Goal: Task Accomplishment & Management: Use online tool/utility

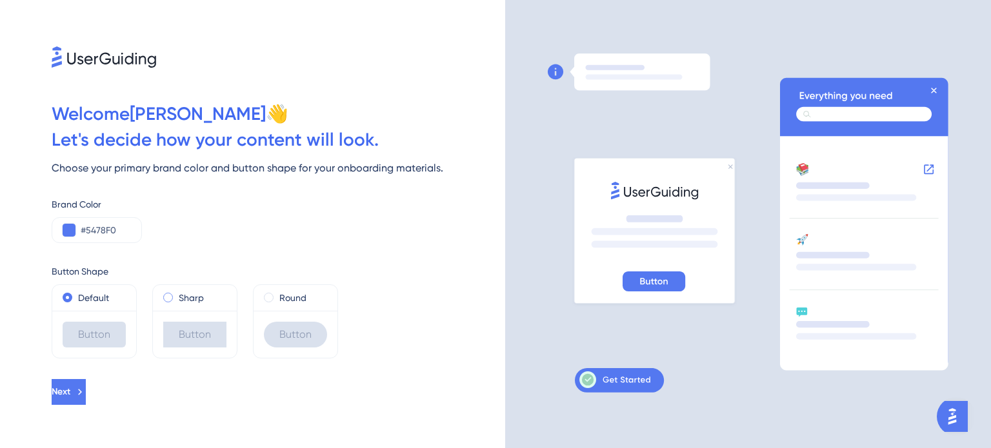
click at [173, 299] on div "Sharp" at bounding box center [194, 297] width 63 height 15
click at [278, 304] on div "Round" at bounding box center [295, 297] width 63 height 15
click at [160, 338] on div "Button" at bounding box center [195, 334] width 84 height 47
click at [161, 302] on div "Sharp" at bounding box center [195, 298] width 84 height 26
click at [163, 301] on div "Sharp" at bounding box center [195, 298] width 84 height 26
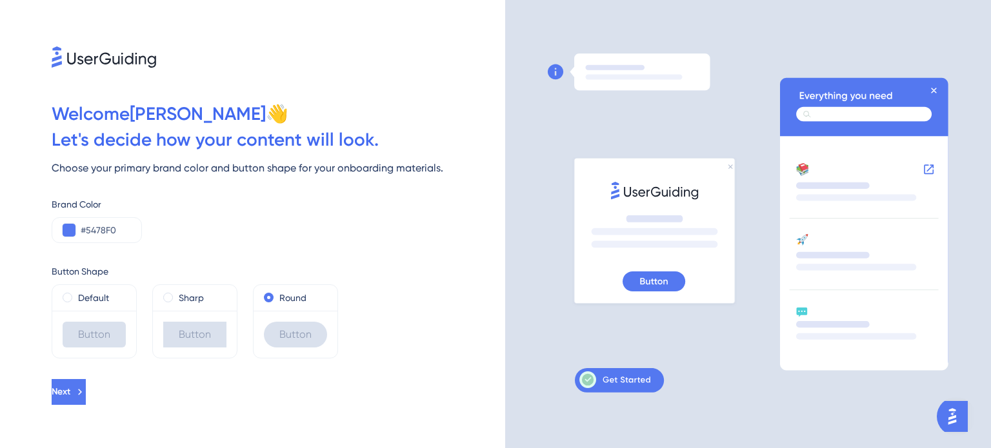
click at [80, 309] on div "Default" at bounding box center [94, 298] width 84 height 26
click at [68, 299] on span at bounding box center [68, 298] width 10 height 10
click at [76, 295] on input "radio" at bounding box center [76, 295] width 0 height 0
click at [95, 240] on div "#5478F0" at bounding box center [97, 230] width 90 height 26
click at [94, 226] on input "#5478F0" at bounding box center [106, 230] width 50 height 15
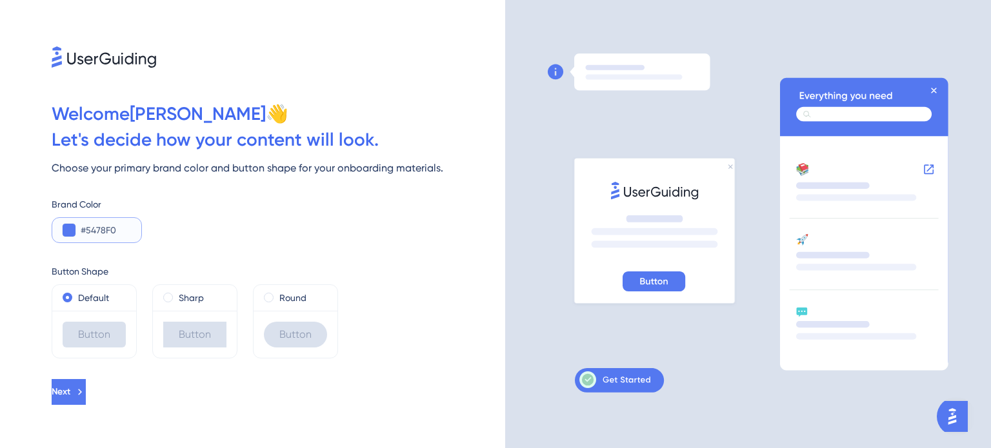
click at [70, 228] on button at bounding box center [69, 230] width 13 height 13
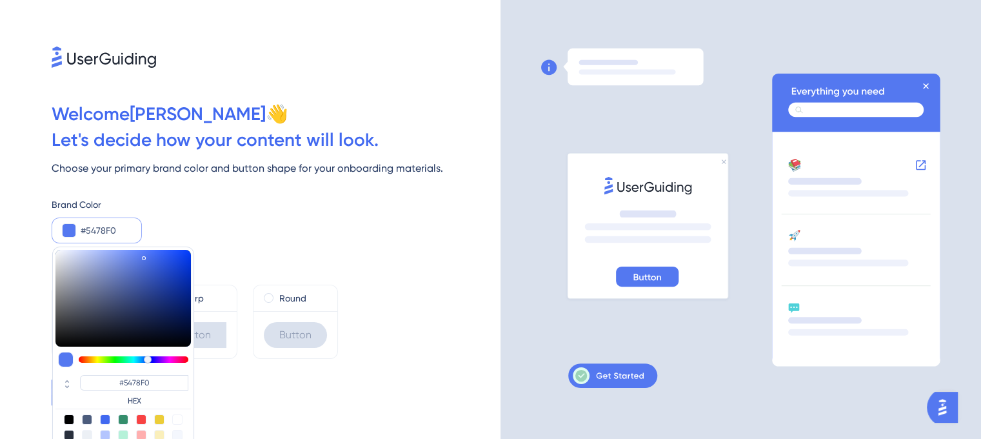
type input "#5678ea"
type input "#5678EA"
type input "#597aea"
type input "#597AEA"
type input "#6280e7"
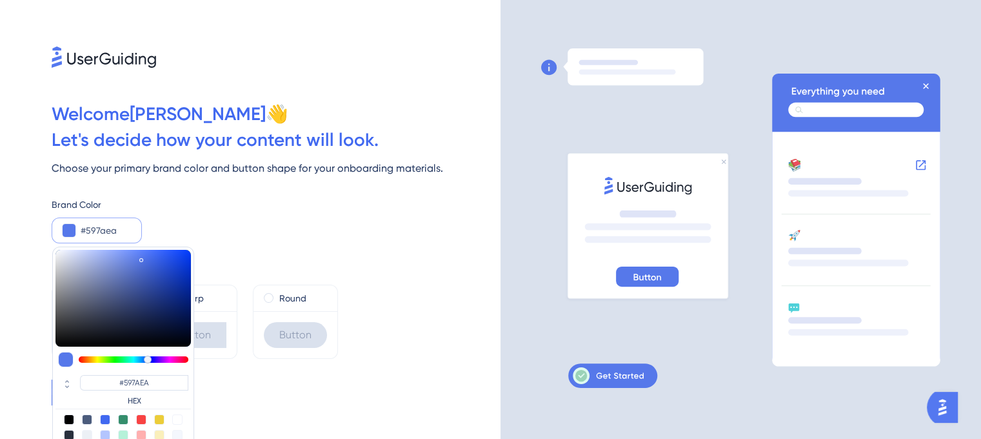
type input "#6280E7"
type input "#748ee7"
type input "#748EE7"
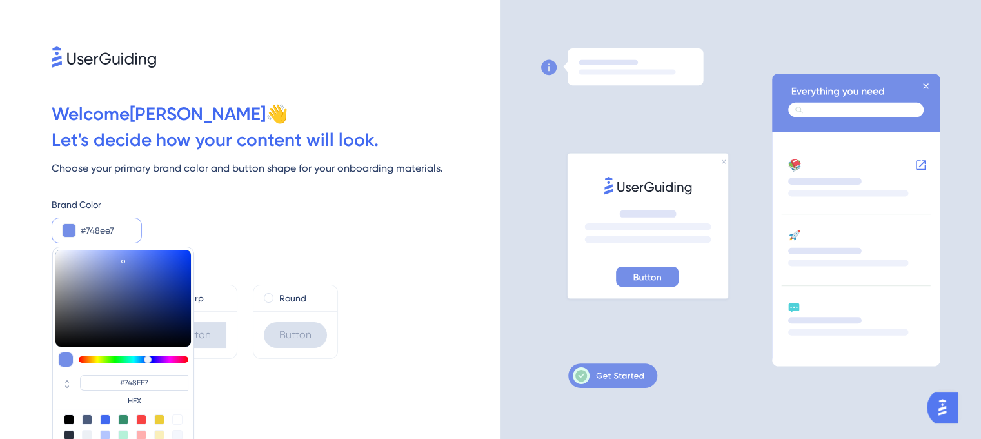
type input "#7891e7"
type input "#7891E7"
type input "#8299ea"
type input "#8299EA"
type input "#869cea"
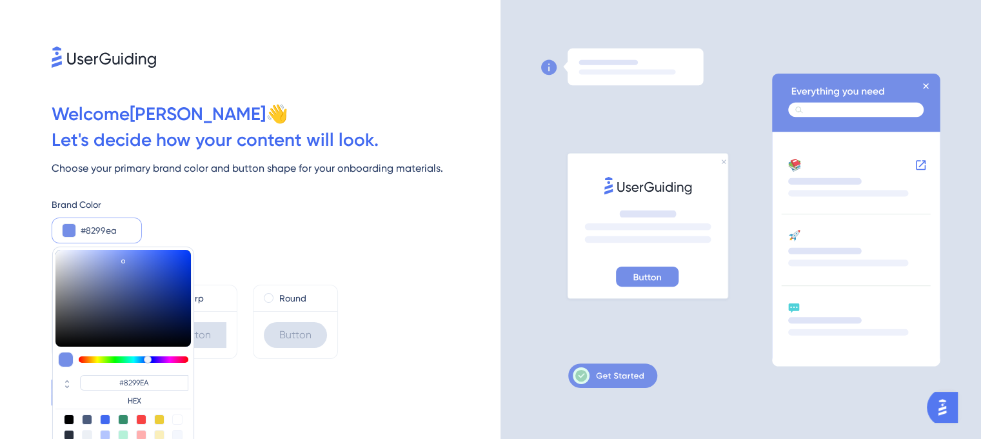
type input "#869CEA"
type input "#899eea"
type input "#899EEA"
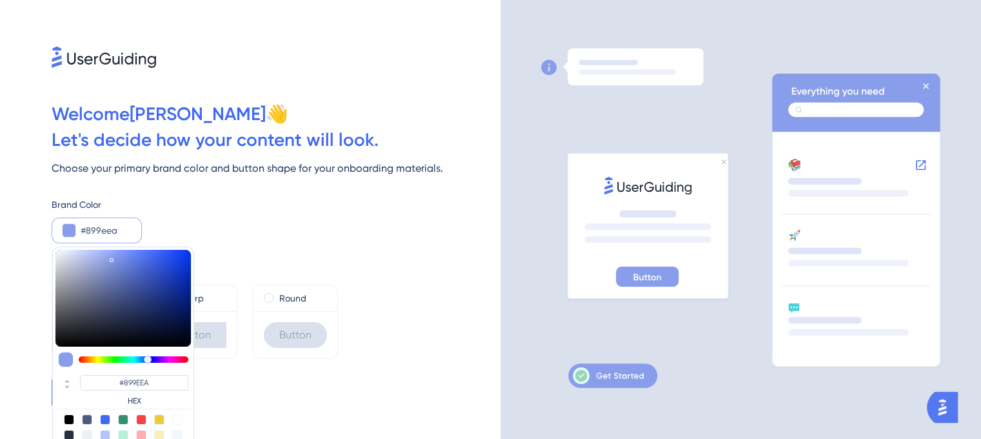
type input "#8a9fea"
type input "#8A9FEA"
type input "#8ba0ec"
type input "#8BA0EC"
type input "#8da1ec"
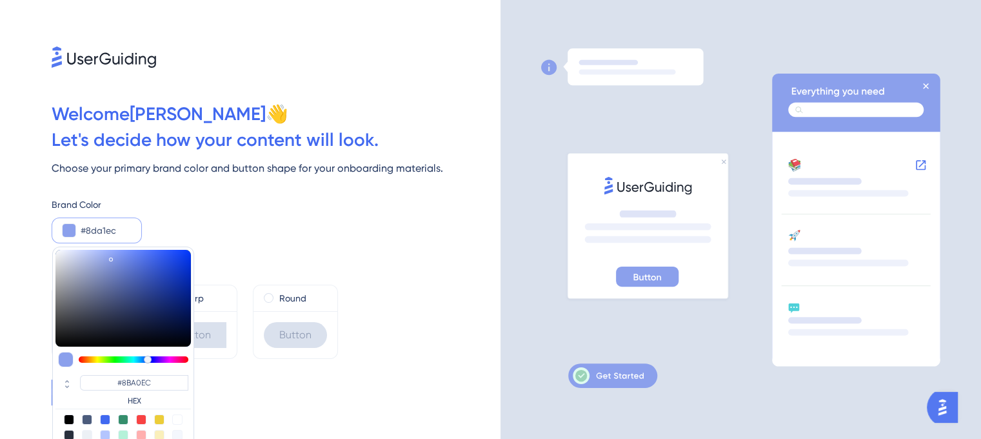
type input "#8DA1EC"
type input "#99abed"
type input "#99ABED"
type input "#a5b5ef"
type input "#A5B5EF"
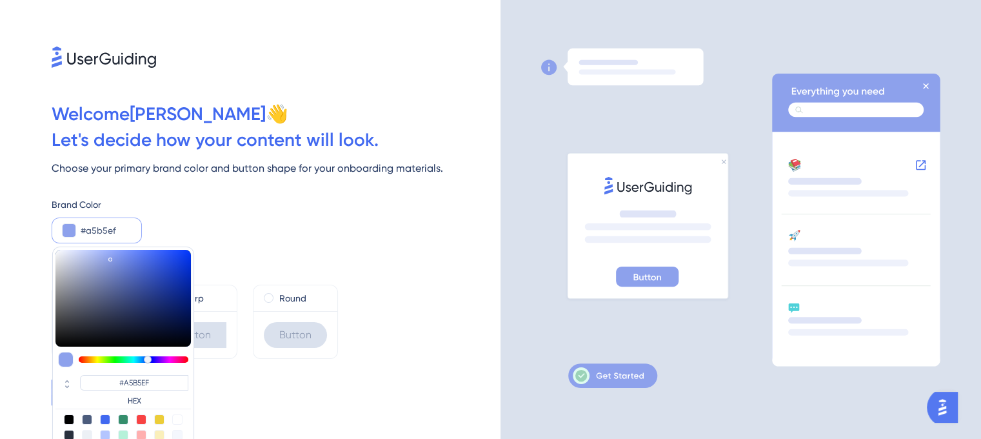
type input "#aebcf1"
type input "#AEBCF1"
type input "#b0bef1"
type input "#B0BEF1"
type input "#b1bff1"
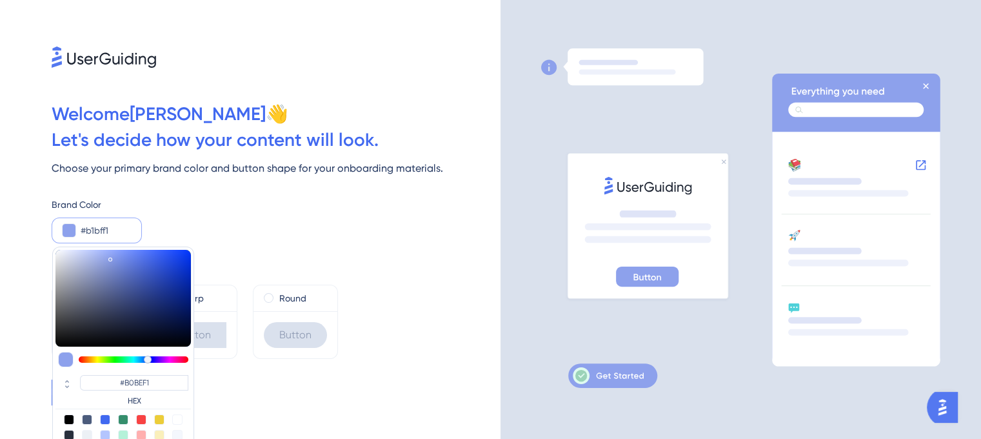
type input "#B1BFF1"
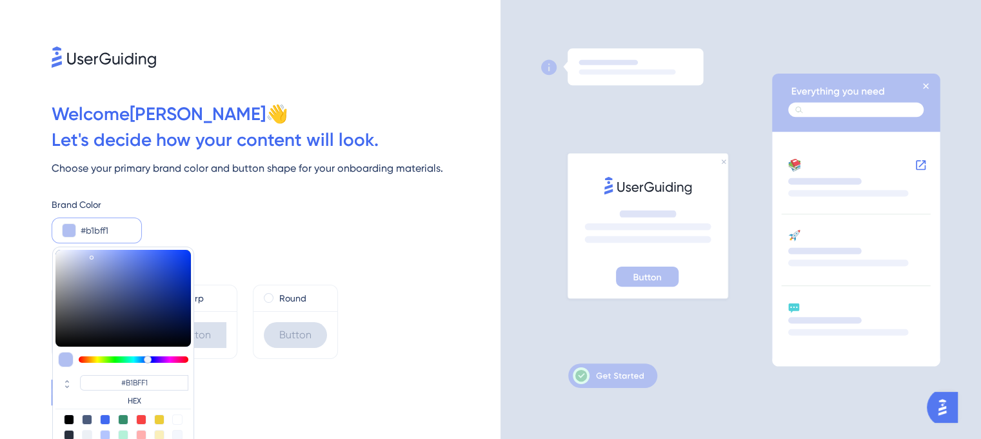
type input "#b0bded"
type input "#B0BDED"
type input "#adbaea"
type input "#ADBAEA"
type input "#acb8e7"
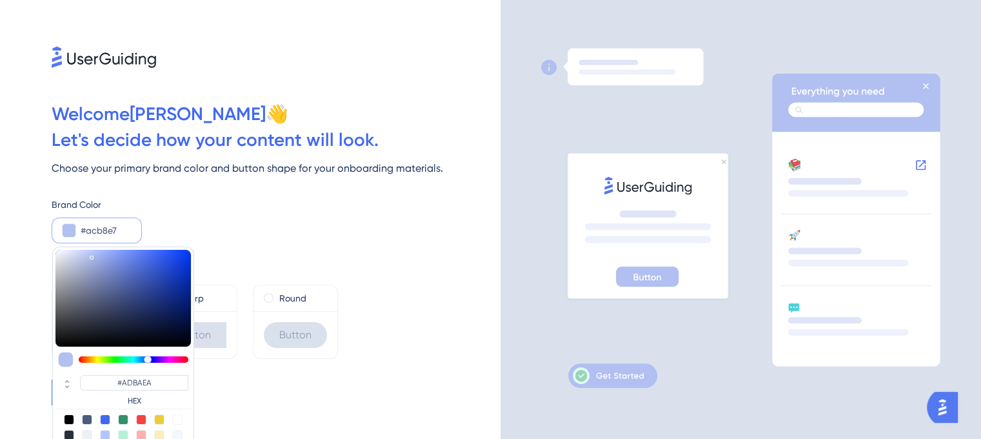
type input "#ACB8E7"
type input "#abb6e5"
type input "#ABB6E5"
type input "#a9b4e3"
type input "#A9B4E3"
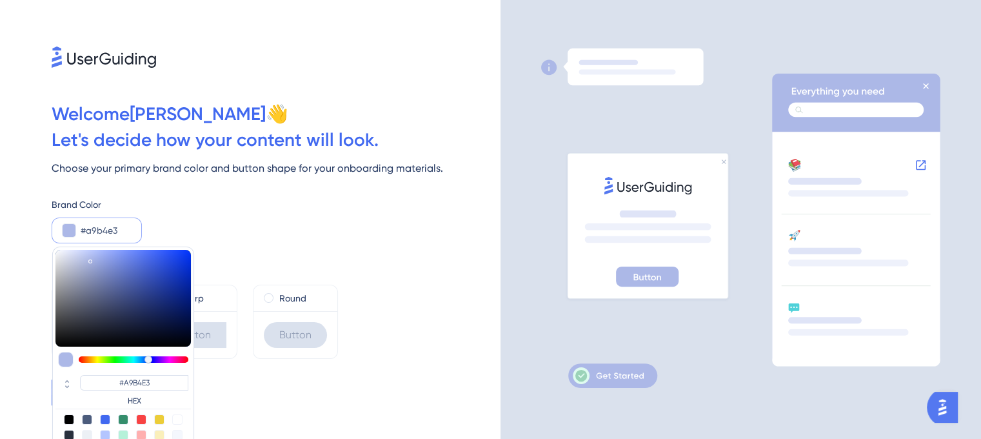
type input "#a8b3e3"
type input "#A8B3E3"
type input "#a7b2e3"
type input "#A7B2E3"
type input "#a4afe0"
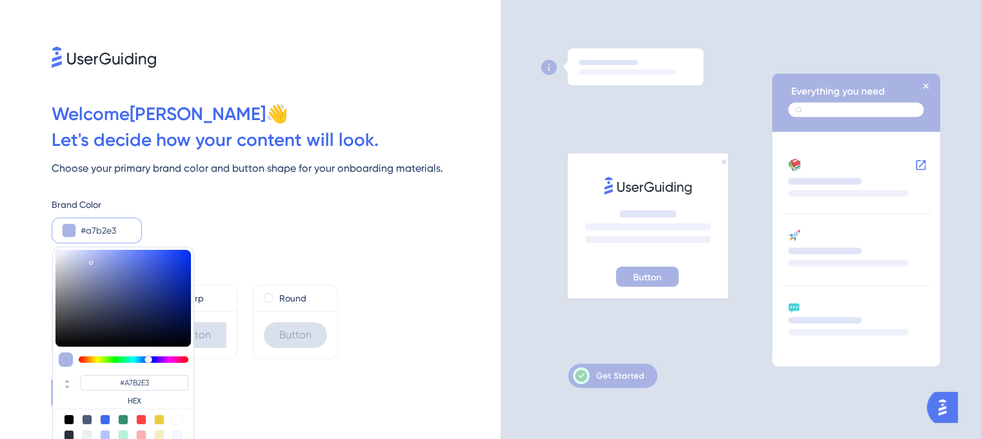
type input "#A4AFE0"
type input "#9faadc"
type input "#9FAADC"
type input "#9da8db"
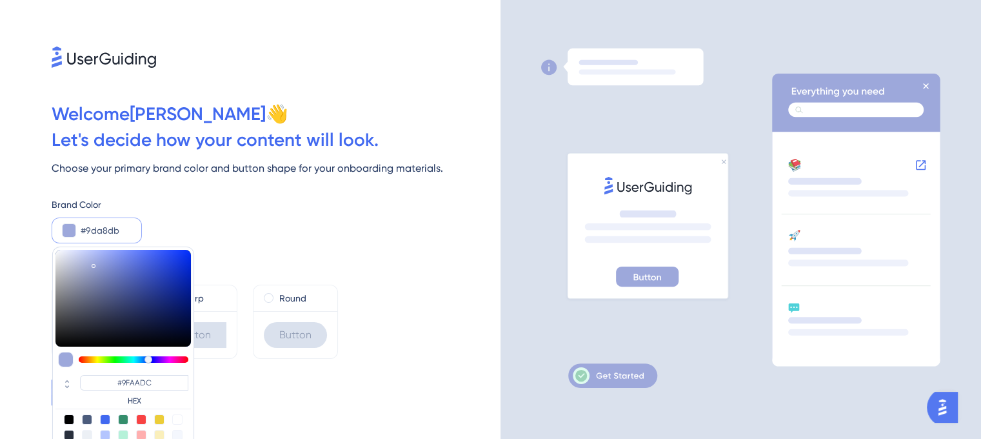
type input "#9DA8DB"
type input "#9ca7db"
type input "#9CA7DB"
type input "#939fd9"
type input "#939FD9"
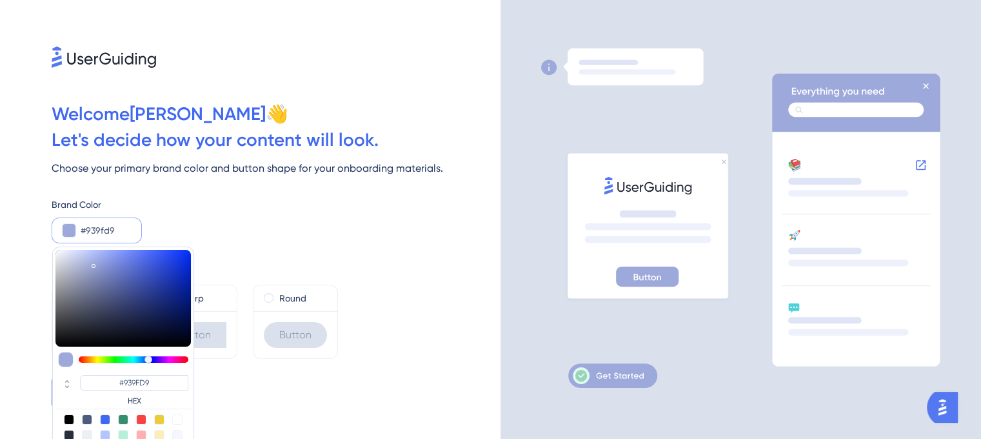
type input "#8d9ad7"
type input "#8D9AD7"
type input "#8593d6"
type input "#8593D6"
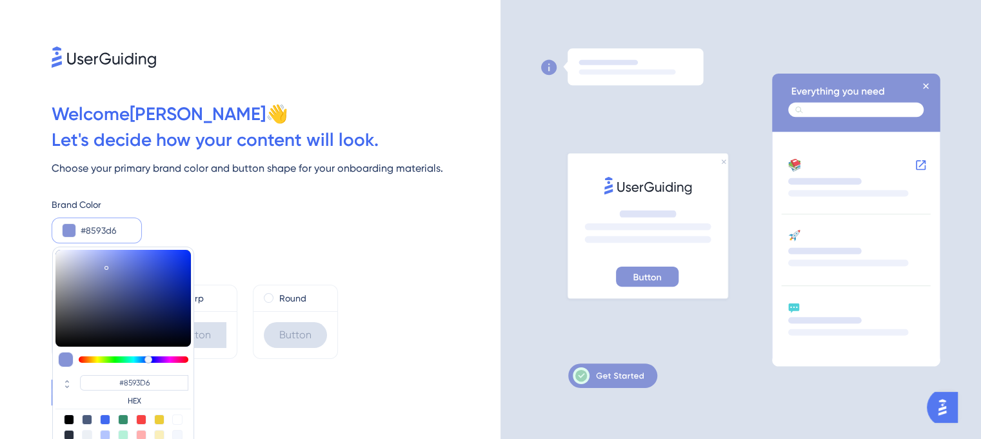
type input "#7f8dd4"
type input "#7F8DD4"
type input "#7d8bd4"
type input "#7D8BD4"
type input "#7c8ad4"
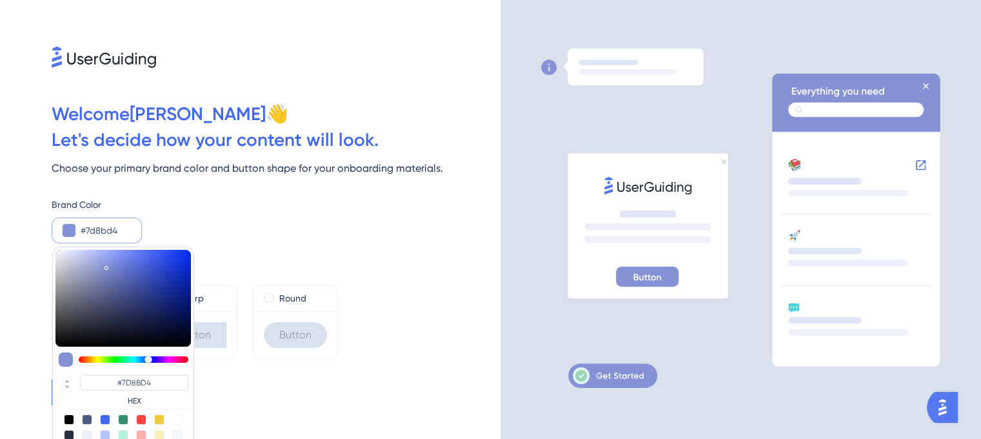
type input "#7C8AD4"
type input "#7b89d4"
type input "#7B89D4"
type input "#7987d4"
type input "#7987D4"
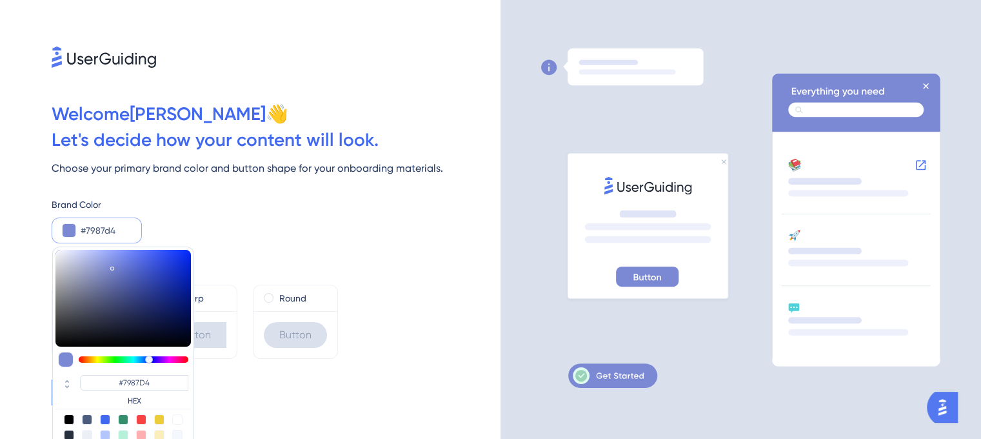
type input "#7785d4"
type input "#7785D4"
type input "#7583d4"
type input "#7583D4"
type input "#7584d7"
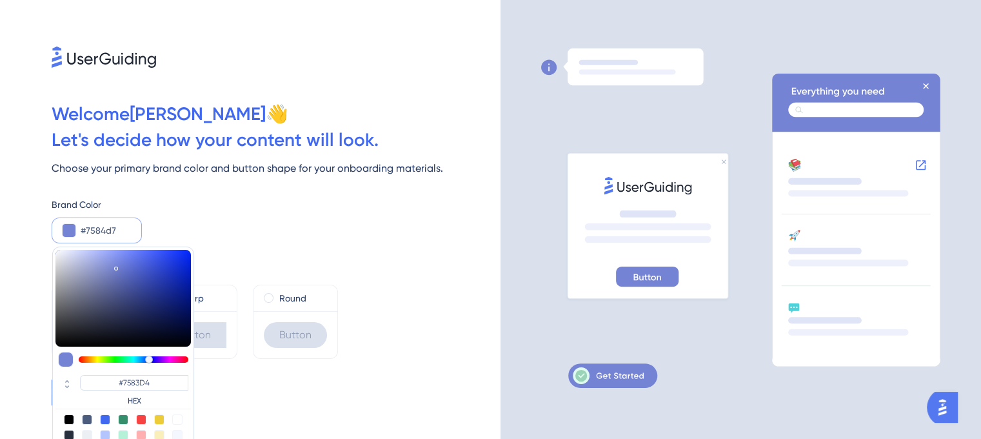
type input "#7584D7"
type input "#7989e3"
type input "#7989E3"
type input "#7f90ef"
type input "#7F90EF"
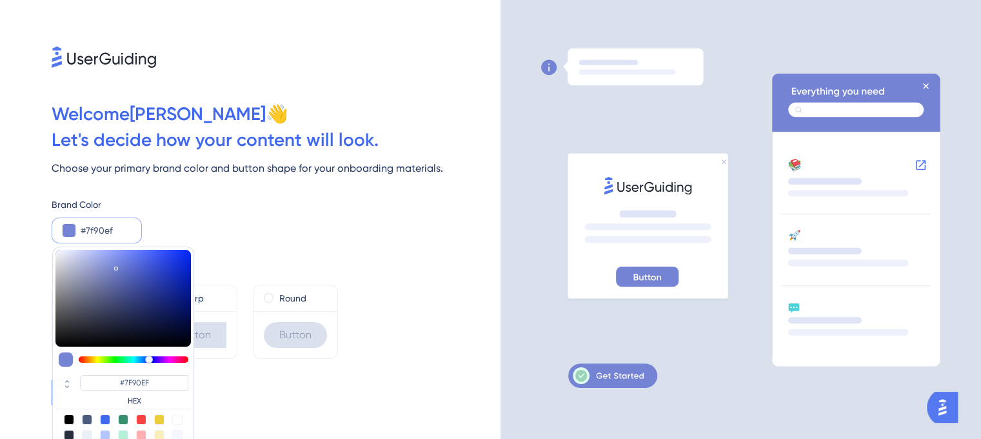
type input "#8192f1"
type input "#8192F1"
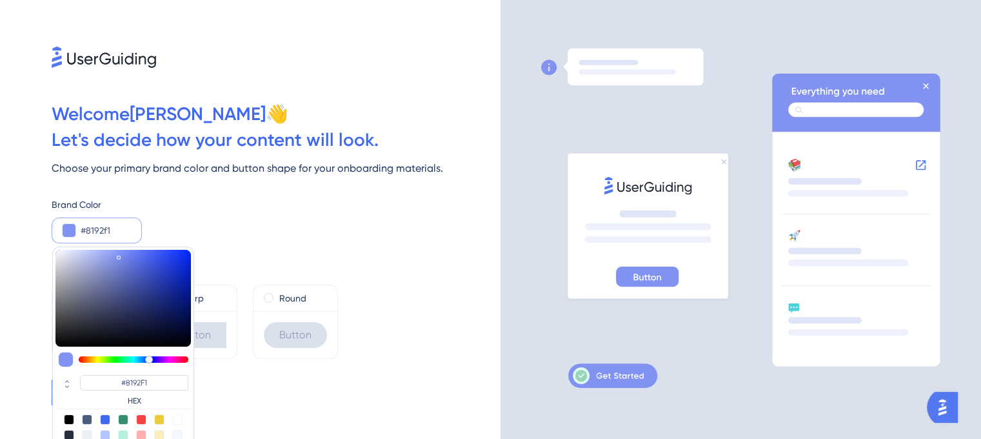
type input "#91a1fe"
type input "#91A1FE"
type input "#91a1ff"
type input "#91A1FF"
type input "#94a3ff"
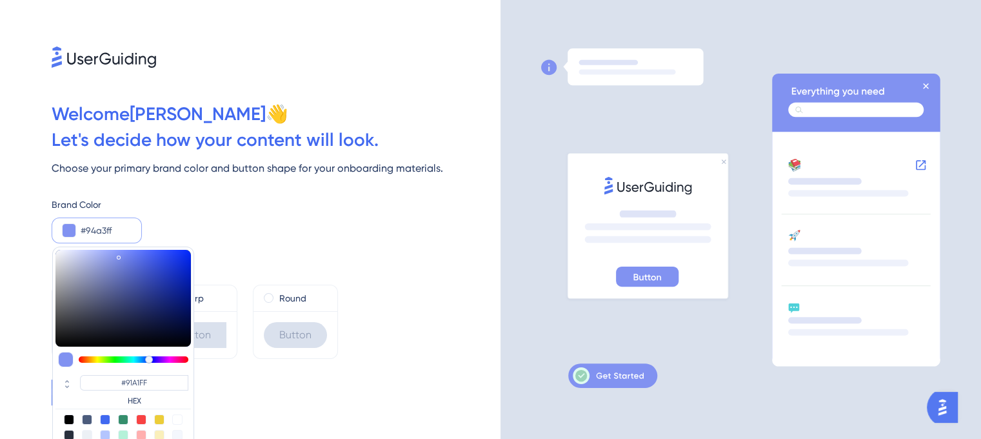
type input "#94A3FF"
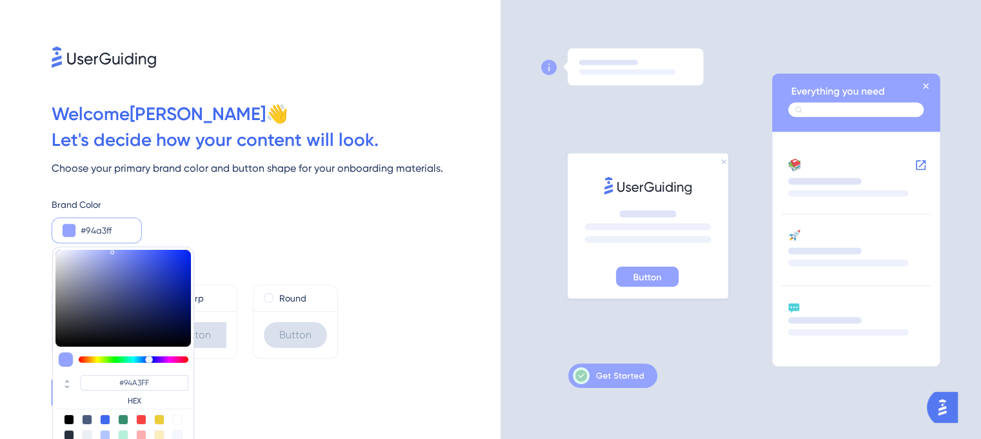
drag, startPoint x: 141, startPoint y: 257, endPoint x: 112, endPoint y: 247, distance: 30.2
click at [112, 247] on div "#94A3FF HEX" at bounding box center [123, 348] width 142 height 205
drag, startPoint x: 121, startPoint y: 229, endPoint x: 18, endPoint y: 249, distance: 105.2
click at [18, 249] on div "Welcome [PERSON_NAME] 👋 Let ' s decide how your content will look. Choose your …" at bounding box center [250, 219] width 501 height 439
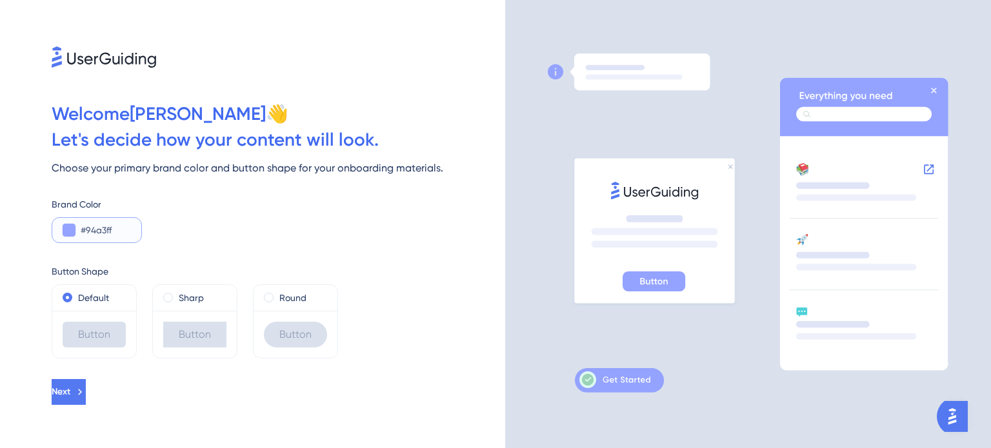
paste input "E0E8F7"
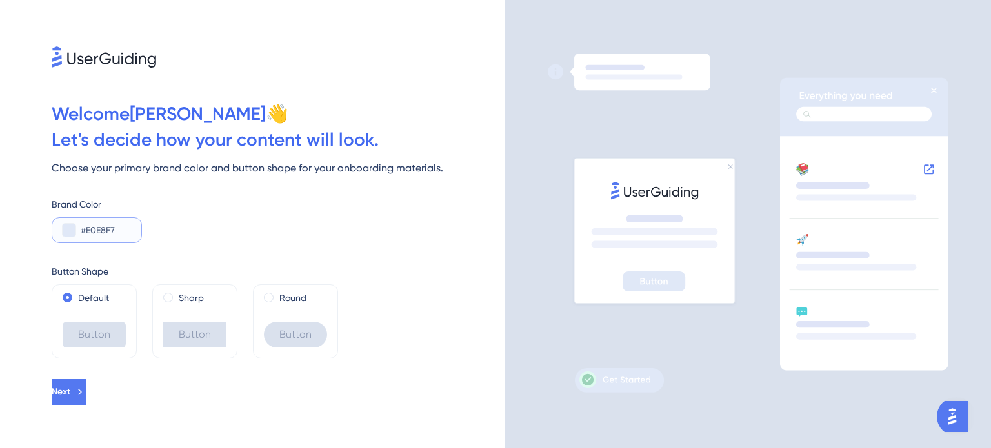
click at [70, 229] on button at bounding box center [69, 230] width 13 height 13
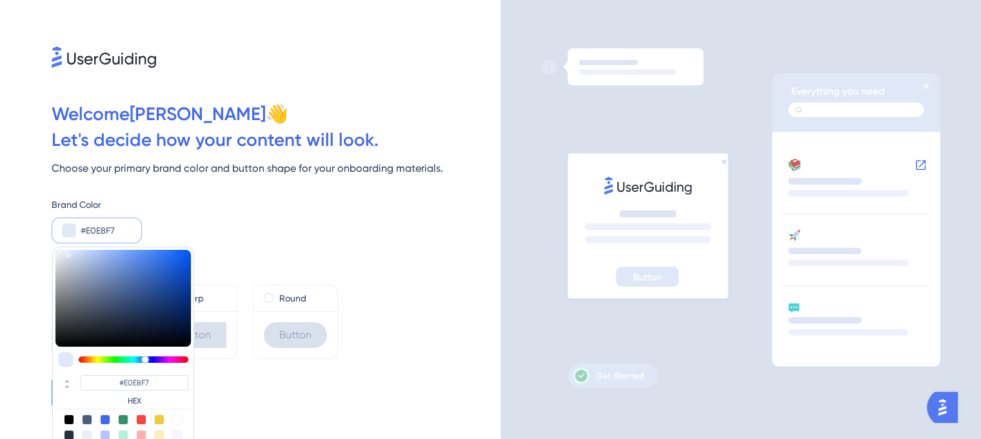
click at [70, 416] on div at bounding box center [69, 419] width 10 height 10
type input "#000000"
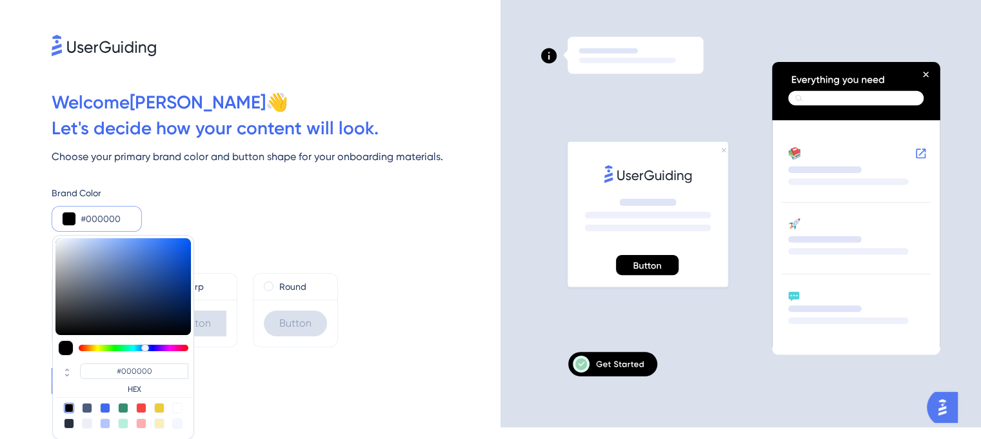
scroll to position [12, 0]
click at [308, 219] on div "Brand Color #000000 #000000 HEX" at bounding box center [276, 208] width 449 height 46
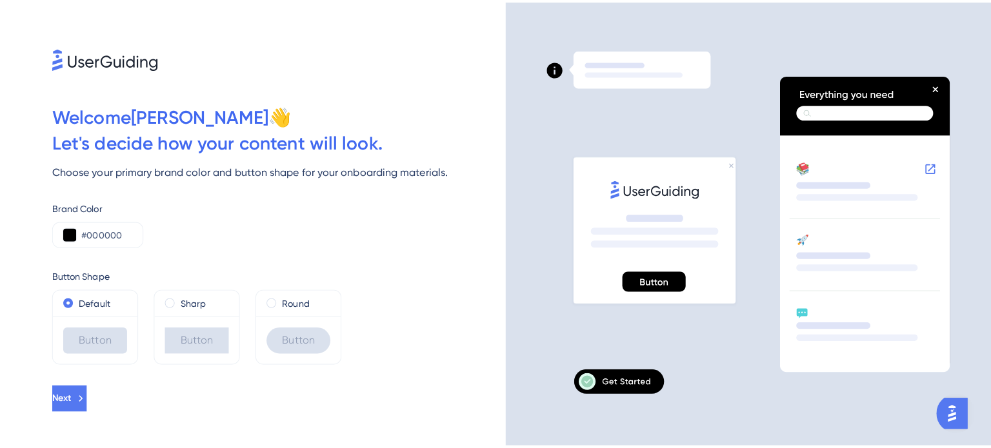
scroll to position [0, 0]
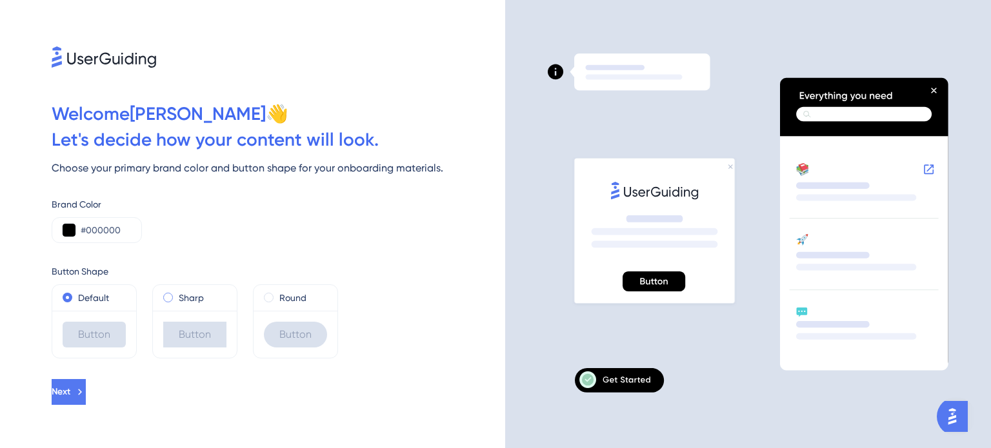
click at [212, 305] on div "Sharp" at bounding box center [194, 297] width 63 height 15
click at [301, 304] on label "Round" at bounding box center [292, 297] width 27 height 15
click at [70, 385] on span "Next" at bounding box center [61, 392] width 19 height 15
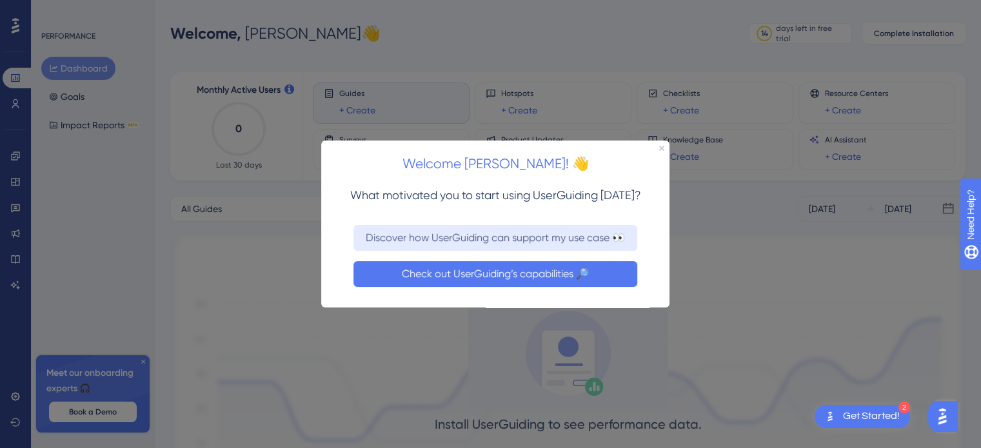
click at [451, 266] on button "Check out UserGuiding’s capabilities 🔎" at bounding box center [496, 274] width 284 height 26
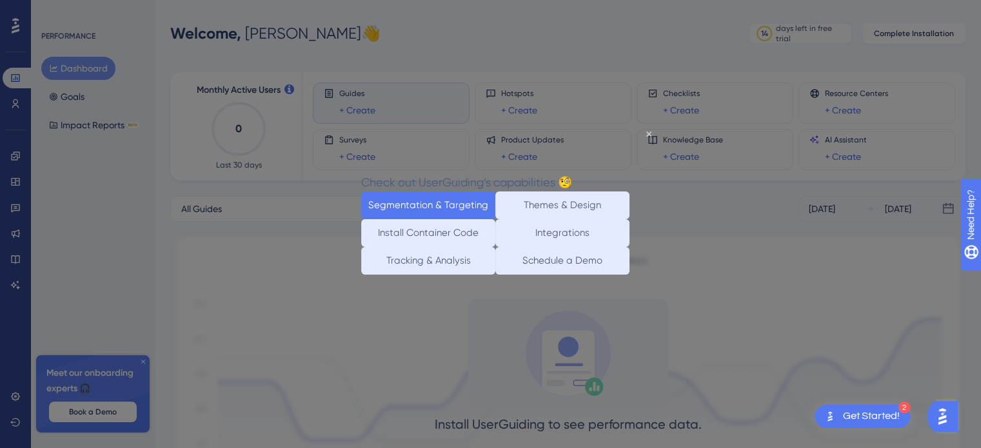
click at [457, 210] on button "Segmentation & Targeting" at bounding box center [428, 206] width 134 height 28
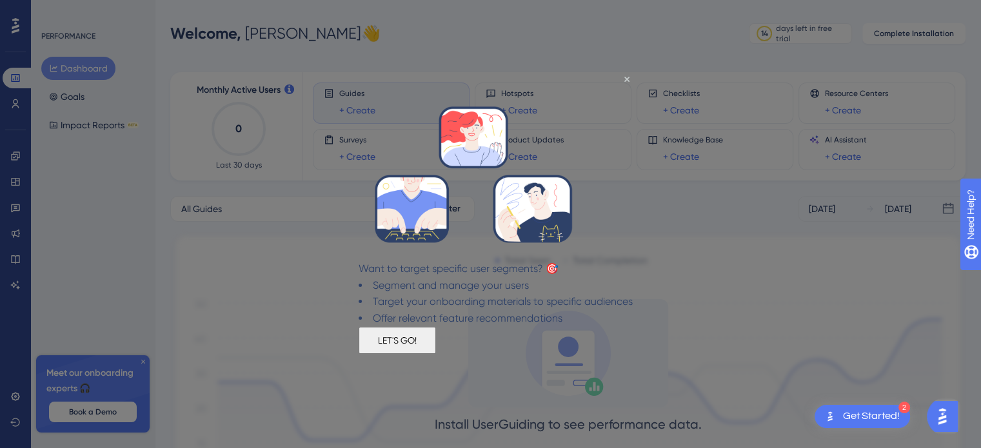
click at [436, 354] on button "LET'S GO!" at bounding box center [397, 339] width 77 height 27
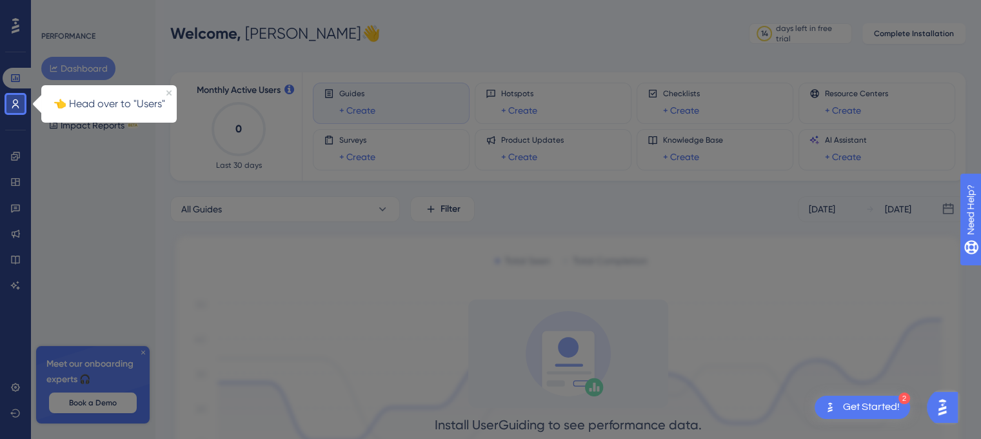
click at [121, 110] on p "👈 Head over to "Users"" at bounding box center [109, 103] width 120 height 17
click at [6, 108] on div at bounding box center [3, 286] width 6 height 572
click at [17, 108] on icon at bounding box center [15, 104] width 10 height 10
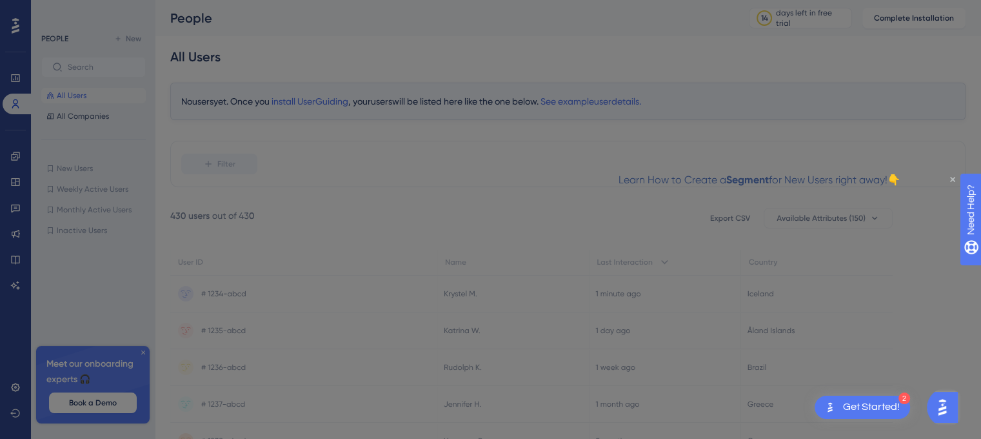
click at [956, 179] on icon "Close Preview" at bounding box center [952, 179] width 5 height 5
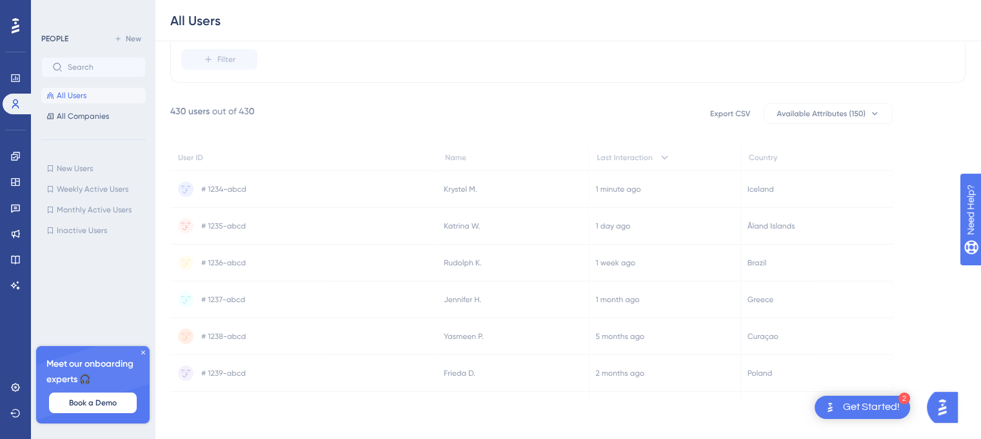
scroll to position [111, 0]
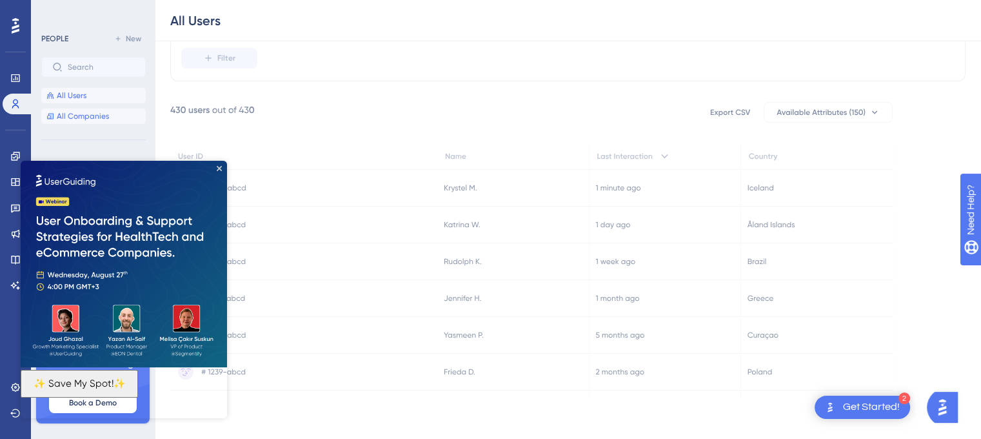
click at [108, 119] on button "All Companies" at bounding box center [93, 115] width 105 height 15
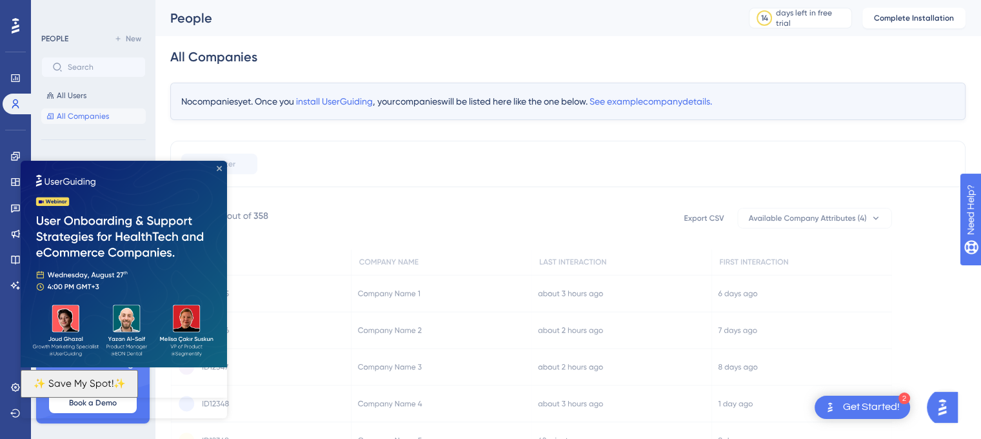
click at [219, 168] on icon "Close Preview" at bounding box center [219, 168] width 5 height 5
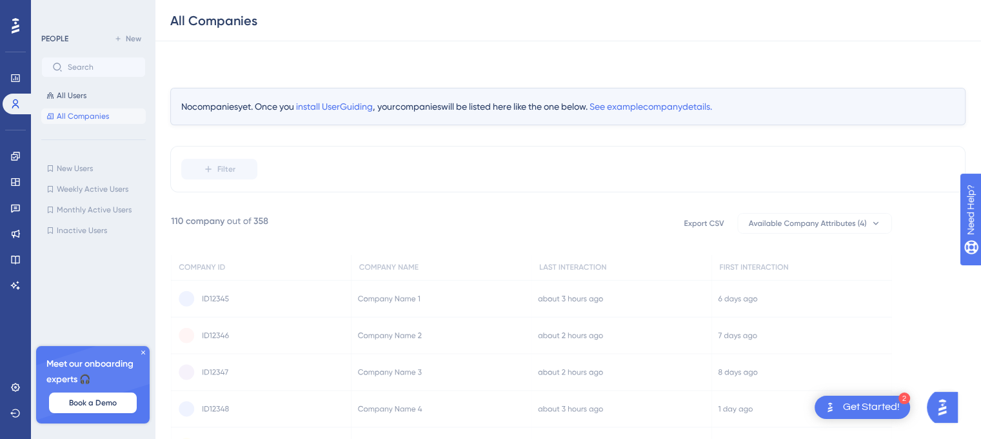
scroll to position [103, 0]
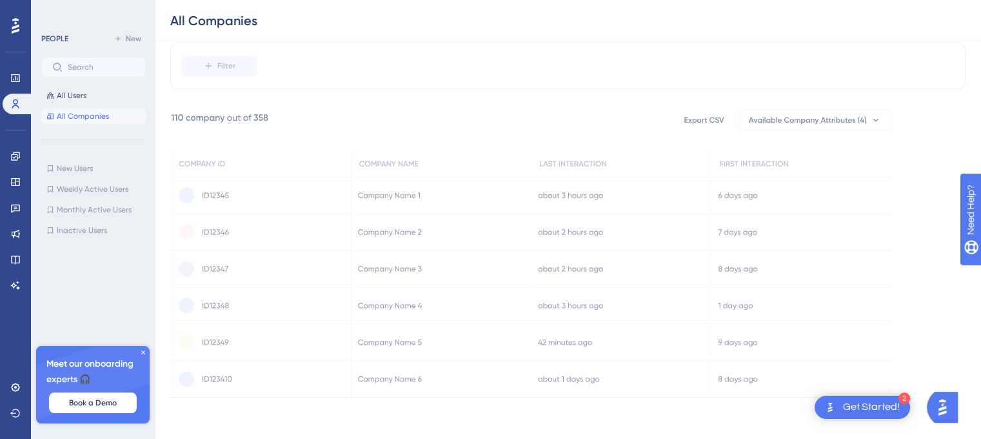
click at [852, 412] on div "Get Started!" at bounding box center [871, 407] width 57 height 14
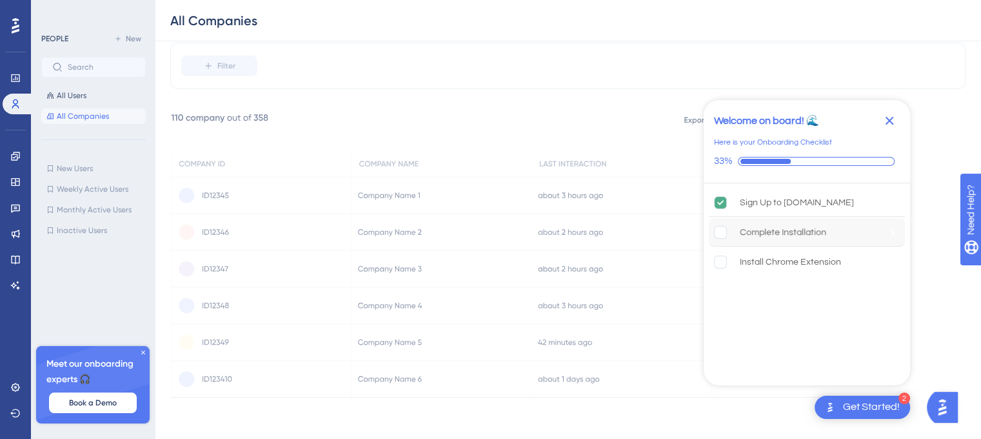
click at [810, 237] on div "Complete Installation" at bounding box center [783, 232] width 86 height 15
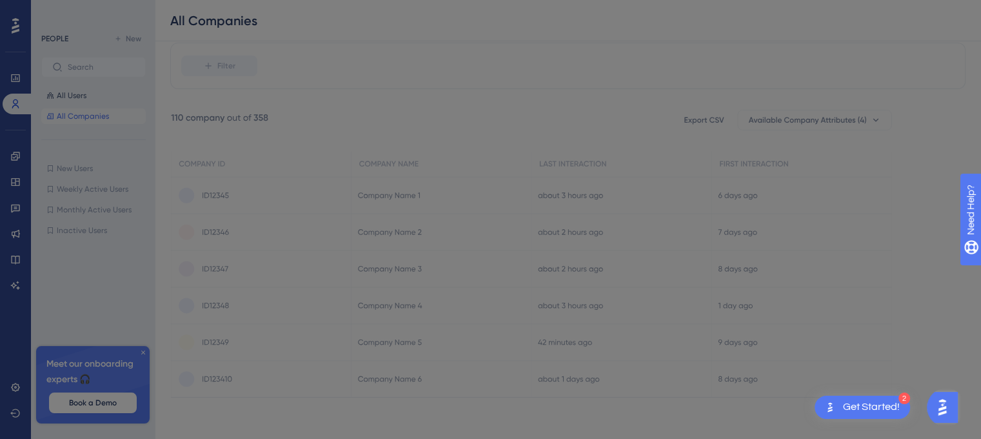
scroll to position [0, 0]
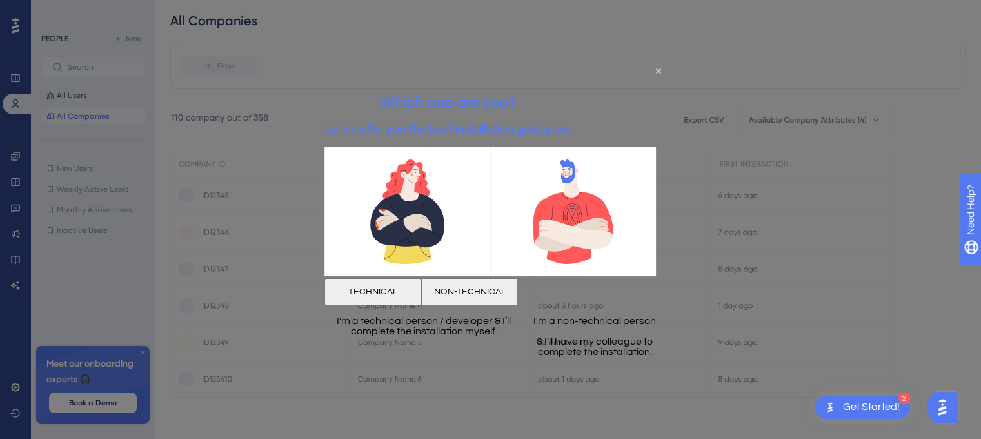
click at [872, 401] on div "Get Started!" at bounding box center [871, 407] width 57 height 14
click at [421, 290] on button "TECHNICAL" at bounding box center [373, 291] width 97 height 27
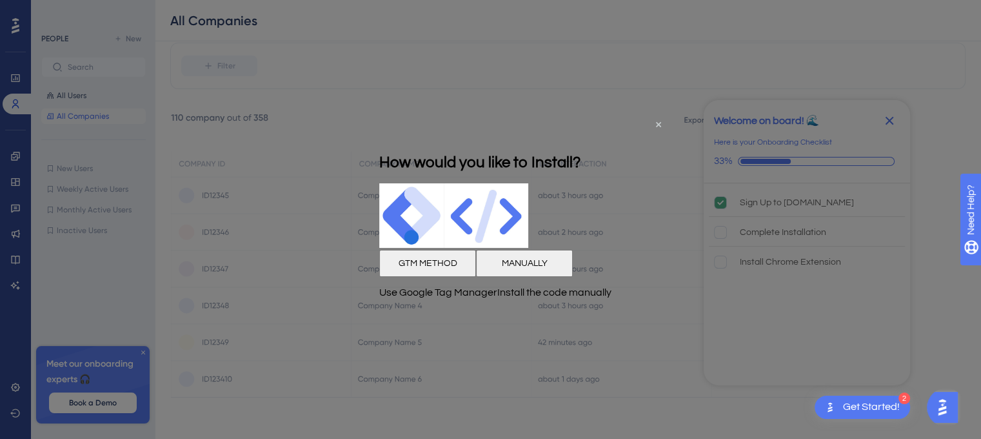
click at [501, 368] on div at bounding box center [490, 219] width 981 height 439
click at [581, 141] on div "How would you like to Install?" at bounding box center [479, 162] width 201 height 42
click at [658, 124] on icon "Close Preview" at bounding box center [658, 123] width 5 height 5
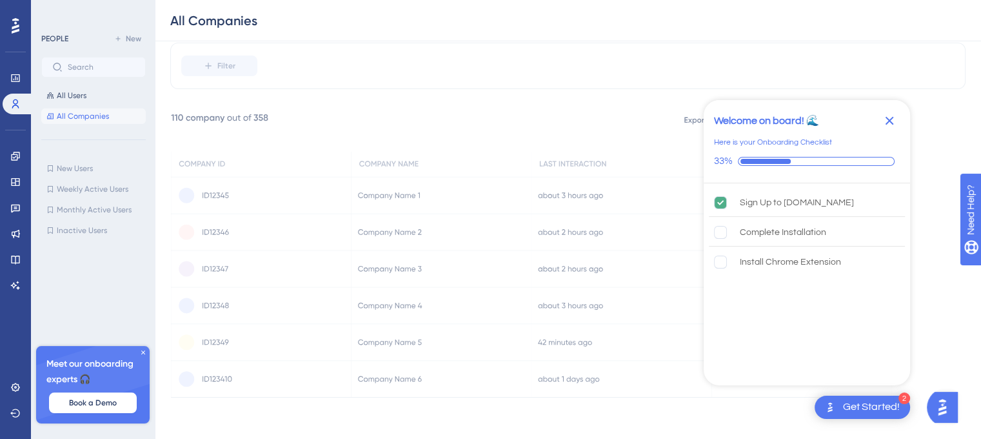
click at [614, 315] on icon at bounding box center [531, 253] width 721 height 287
click at [721, 229] on rect "Complete Installation is incomplete." at bounding box center [721, 232] width 12 height 12
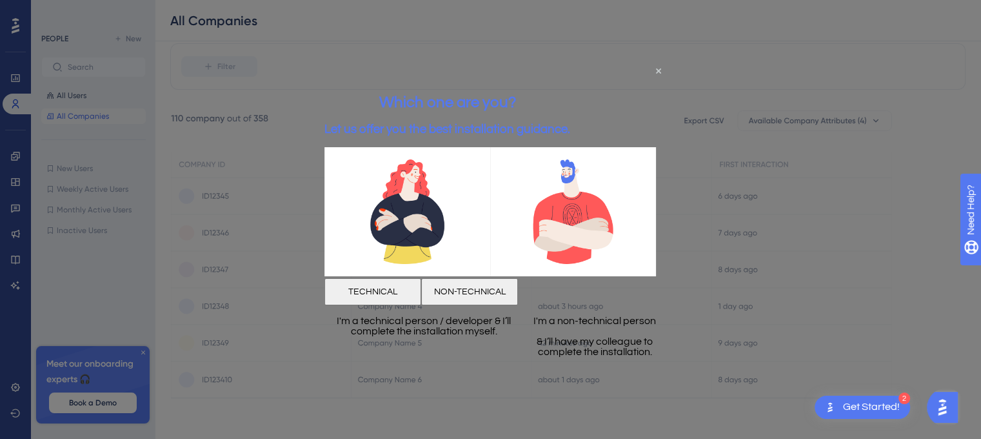
scroll to position [103, 0]
click at [661, 73] on icon "Close Preview" at bounding box center [658, 70] width 5 height 5
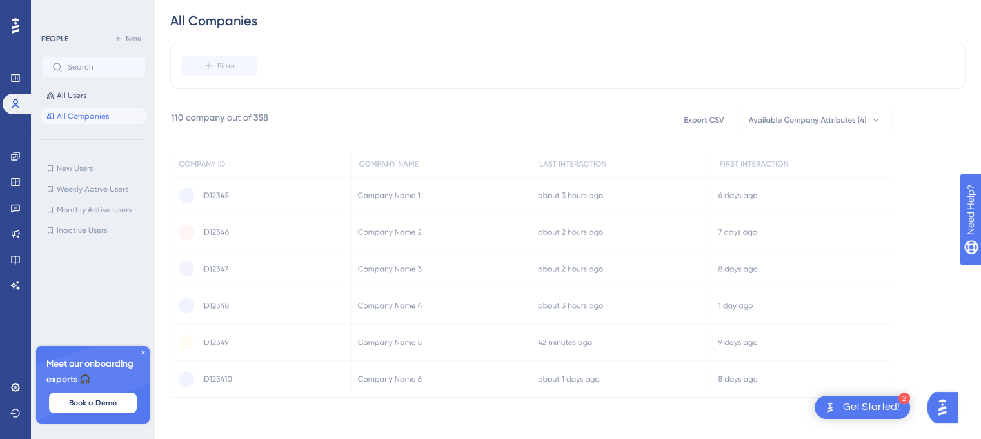
drag, startPoint x: 563, startPoint y: 209, endPoint x: 341, endPoint y: 257, distance: 227.0
click at [341, 257] on icon at bounding box center [531, 253] width 721 height 287
click at [6, 170] on div "Engagement Widgets Feedback Product Updates Knowledge Base AI Assistant" at bounding box center [16, 221] width 26 height 150
click at [18, 162] on link at bounding box center [16, 156] width 26 height 21
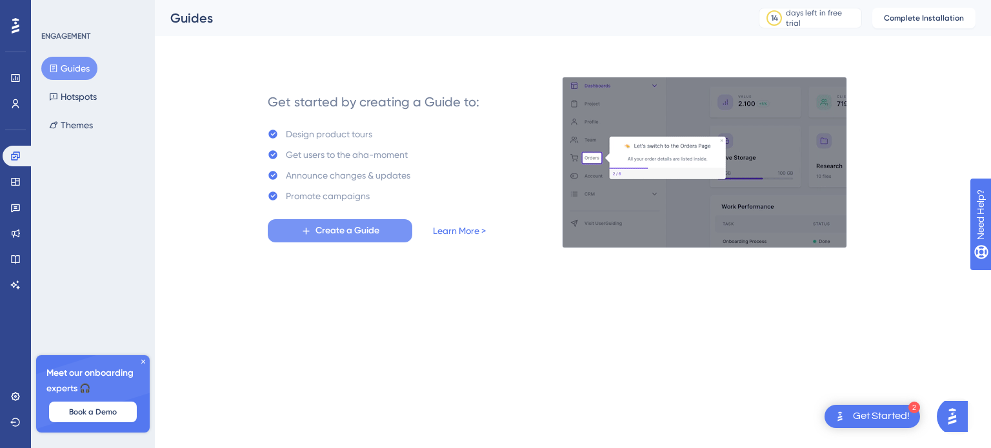
click at [314, 232] on button "Create a Guide" at bounding box center [340, 230] width 145 height 23
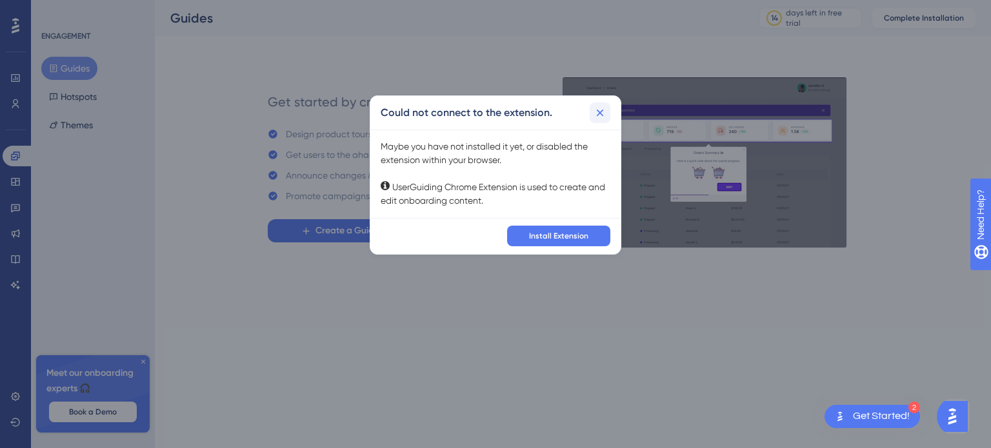
click at [597, 115] on icon at bounding box center [600, 112] width 13 height 13
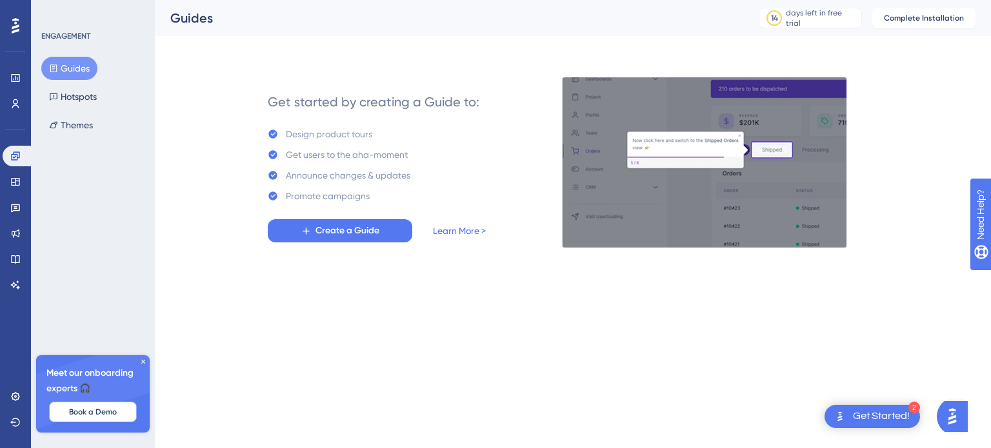
click at [119, 413] on button "Book a Demo" at bounding box center [93, 412] width 88 height 21
